Goal: Find specific fact

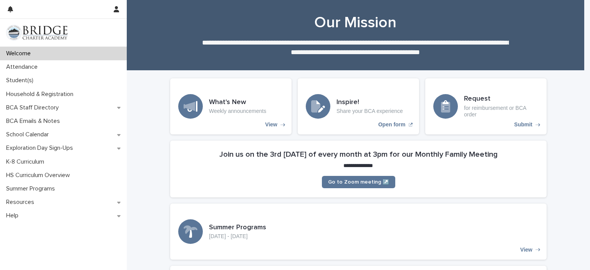
scroll to position [2, 0]
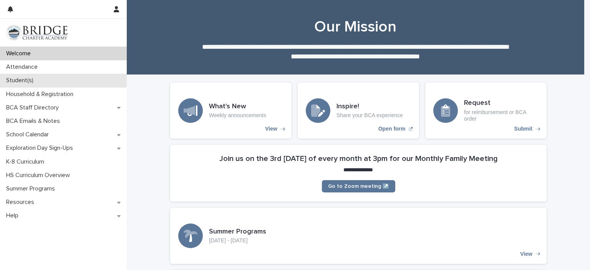
click at [58, 81] on div "Student(s)" at bounding box center [63, 80] width 127 height 13
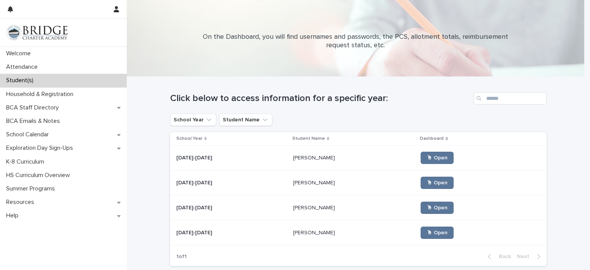
click at [352, 161] on p at bounding box center [354, 158] width 122 height 7
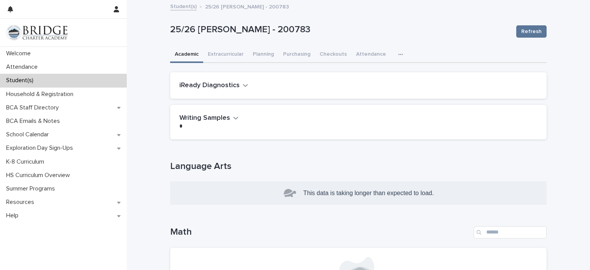
click at [399, 52] on icon "button" at bounding box center [401, 54] width 5 height 5
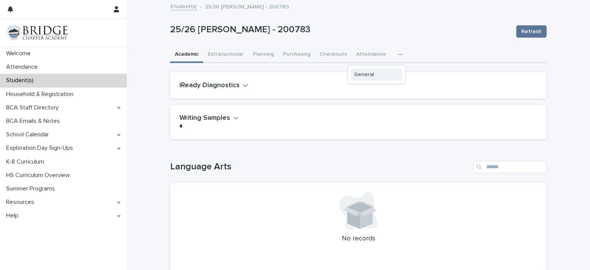
click at [356, 72] on span "General" at bounding box center [364, 74] width 20 height 5
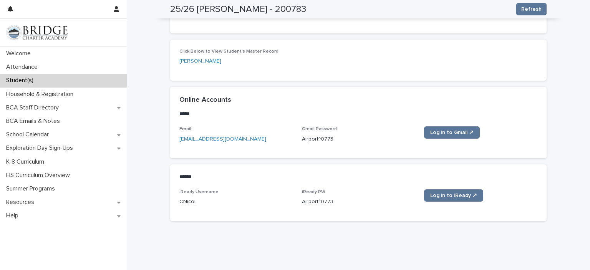
scroll to position [315, 0]
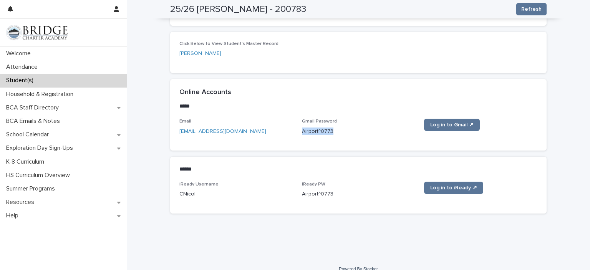
drag, startPoint x: 329, startPoint y: 132, endPoint x: 300, endPoint y: 131, distance: 29.2
click at [302, 131] on p "Airport^0773" at bounding box center [358, 132] width 113 height 8
copy p "Airport^0773"
